Goal: Check status: Check status

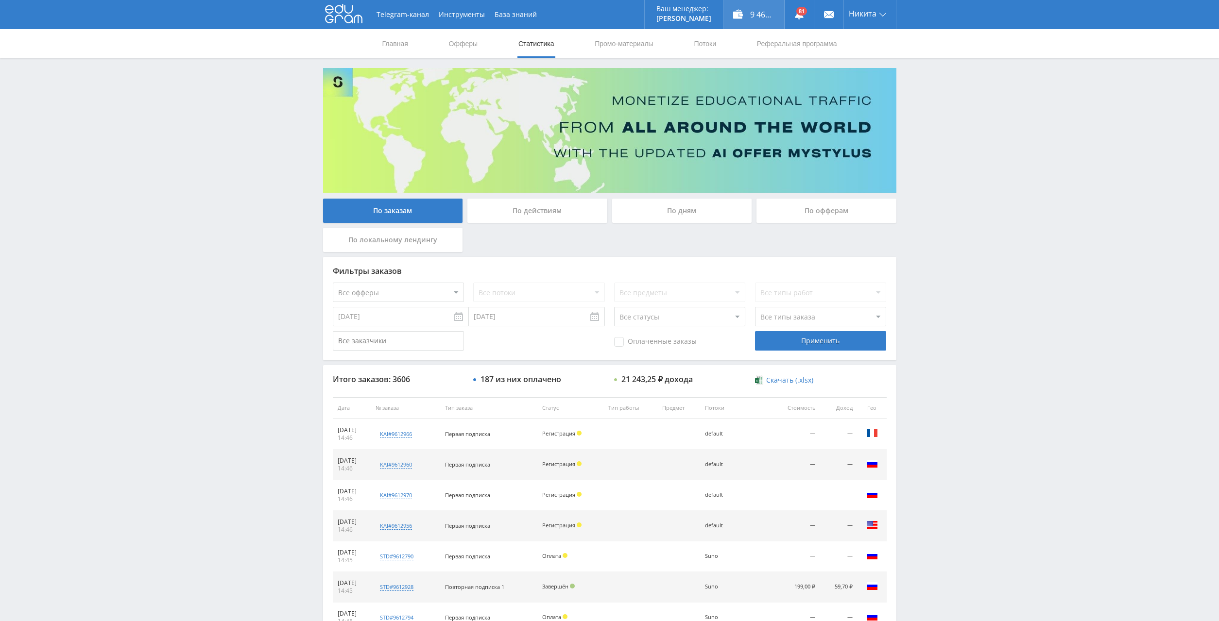
click at [769, 11] on div "9 469,75 ₽" at bounding box center [754, 14] width 61 height 29
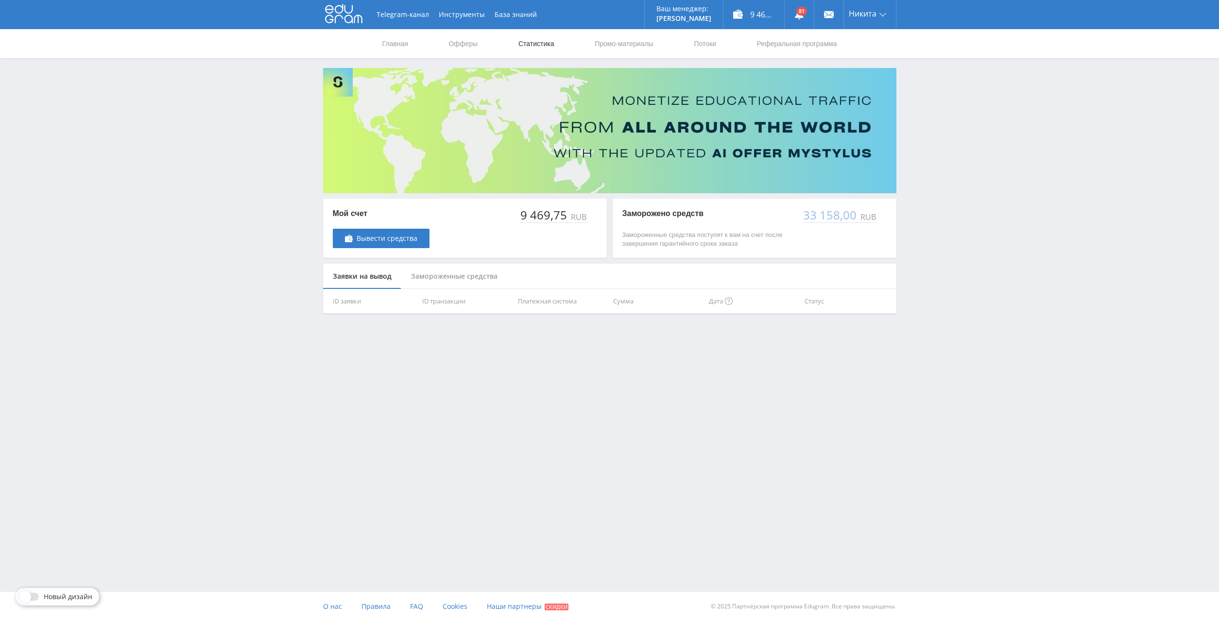
click at [550, 42] on link "Статистика" at bounding box center [536, 43] width 38 height 29
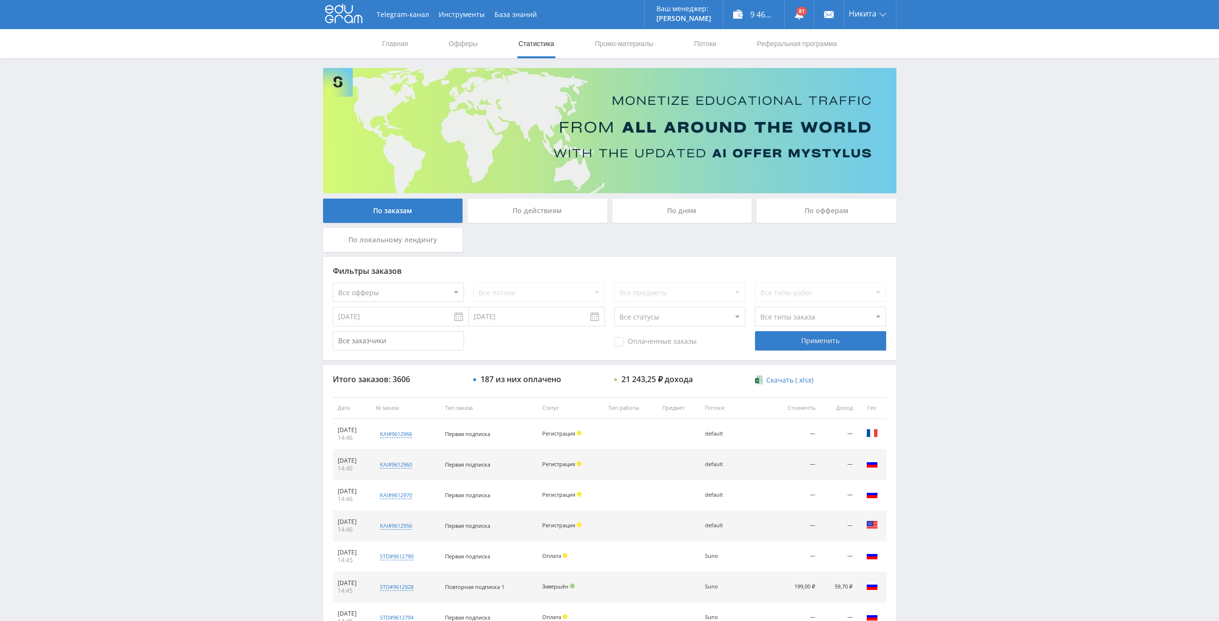
click at [703, 213] on div "По дням" at bounding box center [682, 211] width 140 height 24
click at [0, 0] on input "По дням" at bounding box center [0, 0] width 0 height 0
